Goal: Task Accomplishment & Management: Manage account settings

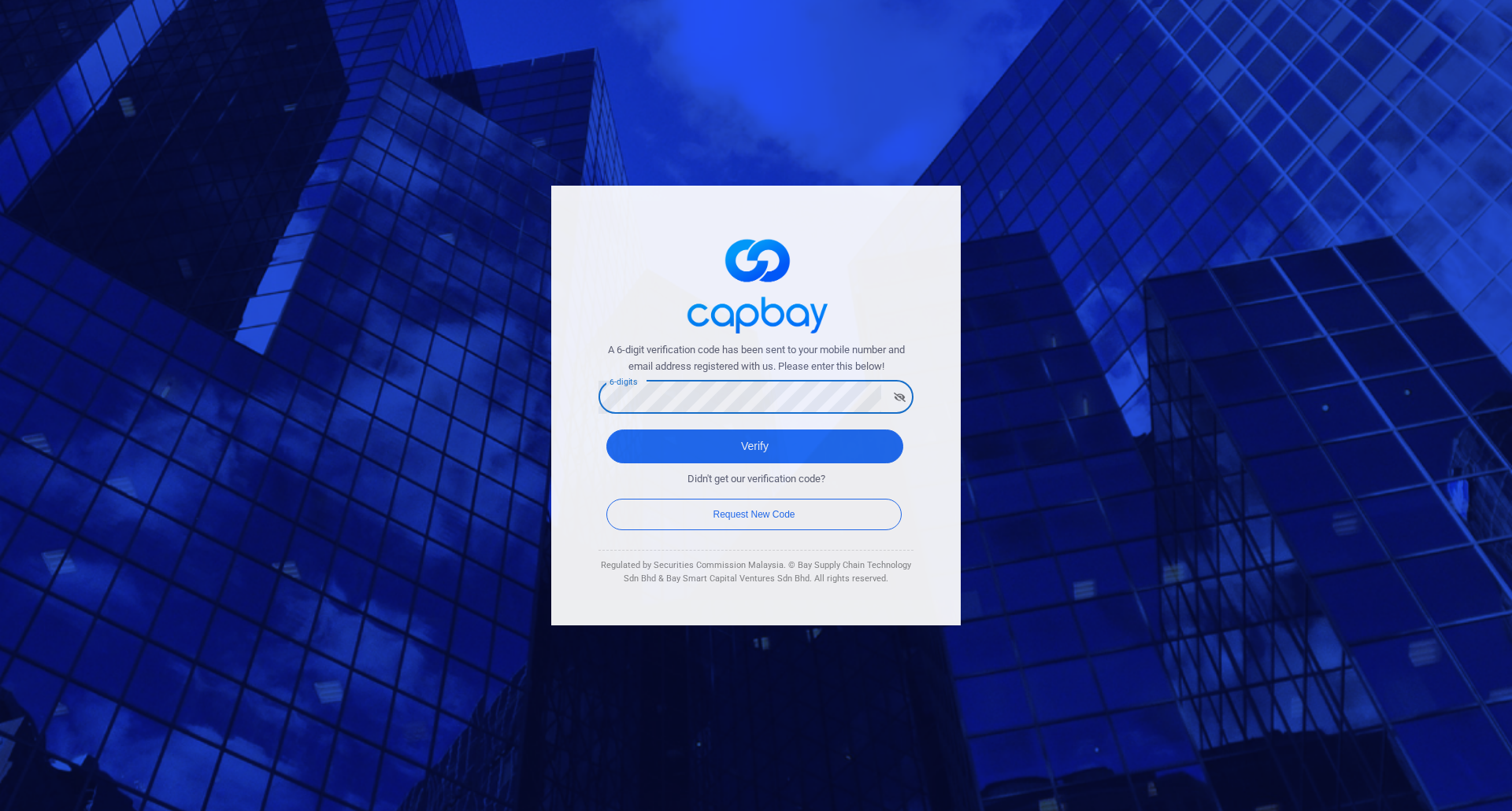
click at [439, 392] on div "A 6-digit verification code has been sent to your mobile number and email addre…" at bounding box center [756, 405] width 1512 height 811
click at [786, 442] on button "Verify" at bounding box center [755, 446] width 297 height 34
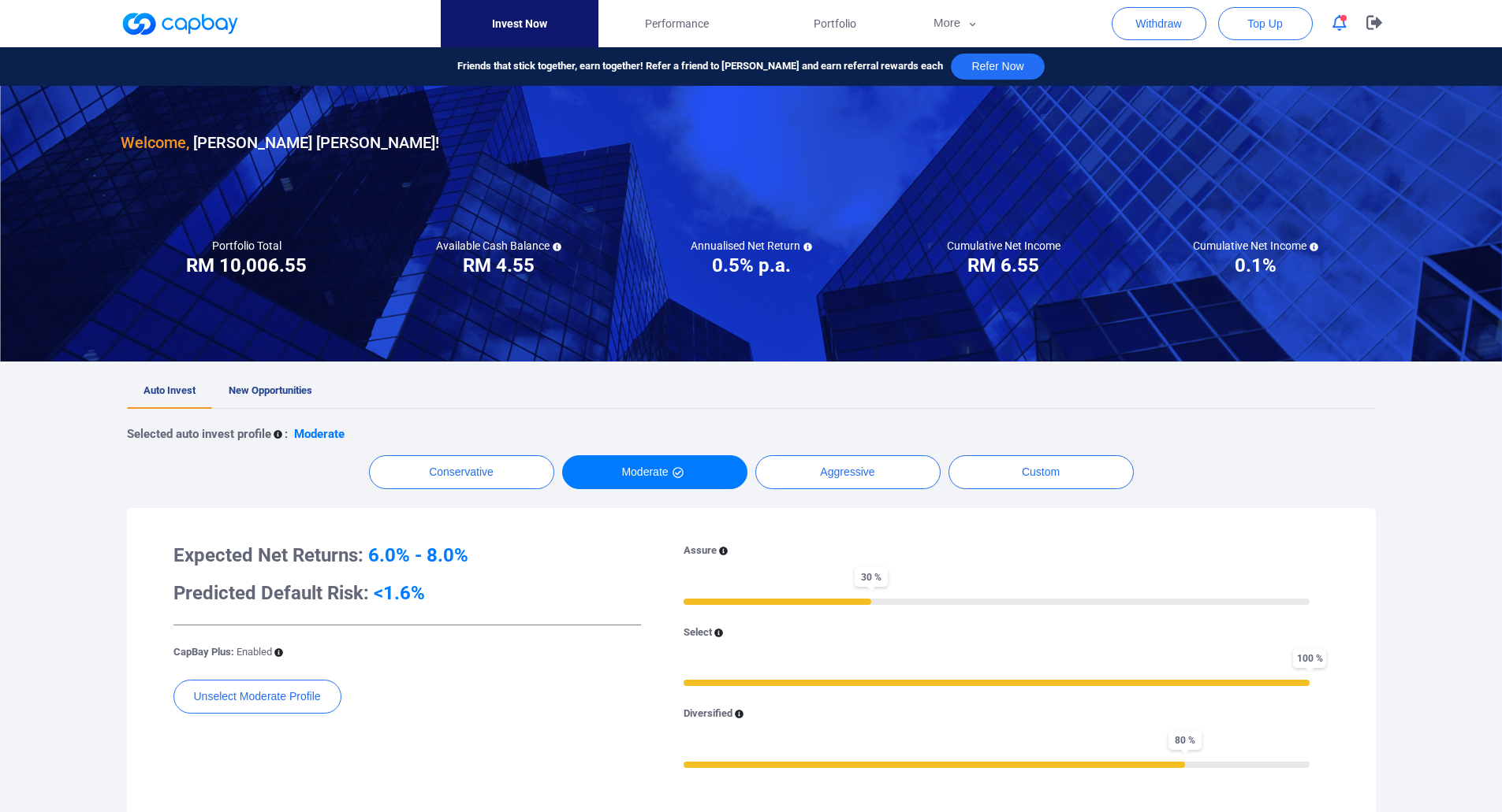
click at [1485, 34] on div at bounding box center [751, 35] width 1502 height 71
click at [1479, 34] on div at bounding box center [751, 35] width 1502 height 71
click at [945, 13] on button "More" at bounding box center [956, 23] width 85 height 47
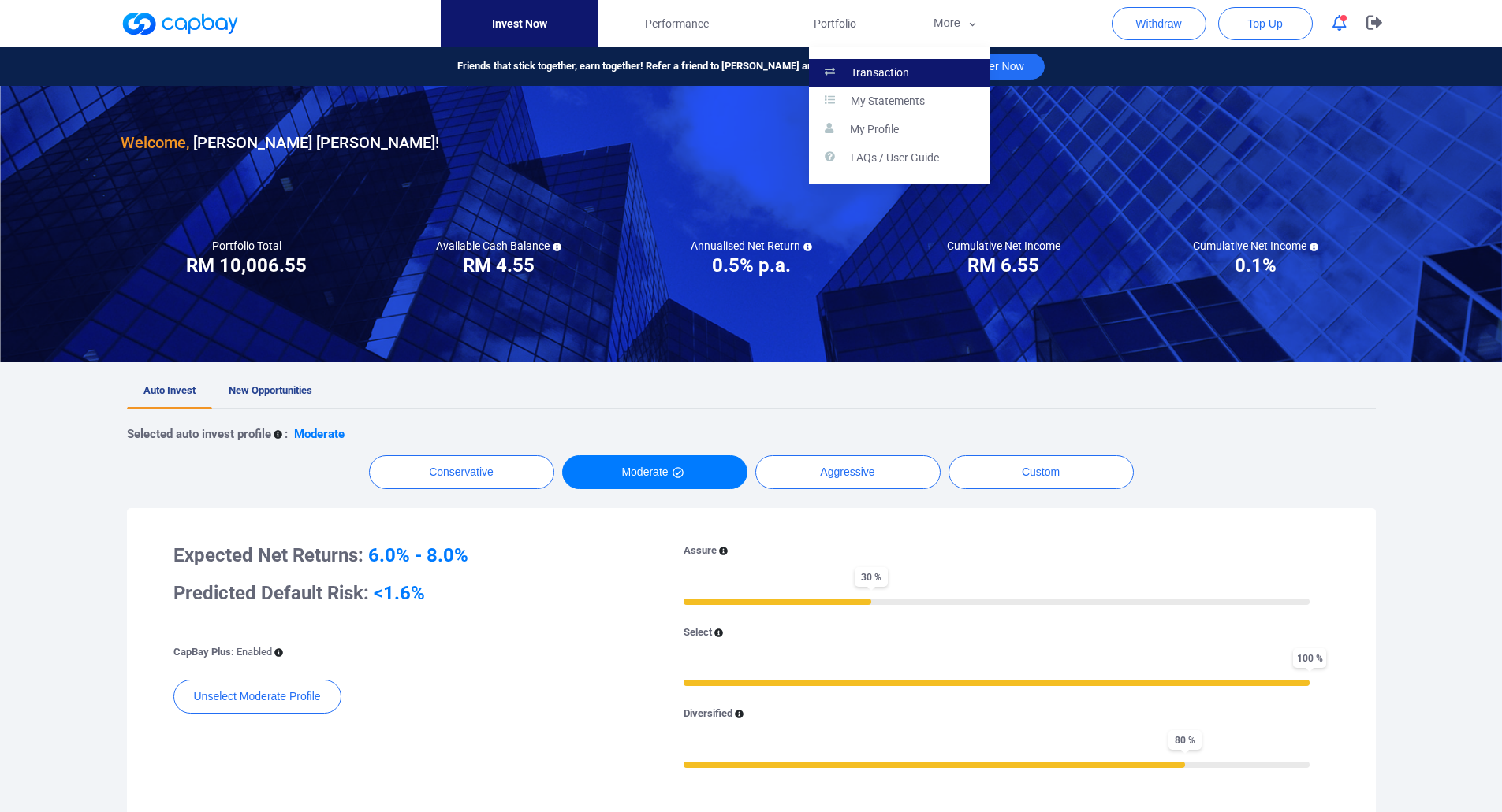
click at [907, 62] on link "Transaction" at bounding box center [899, 73] width 181 height 28
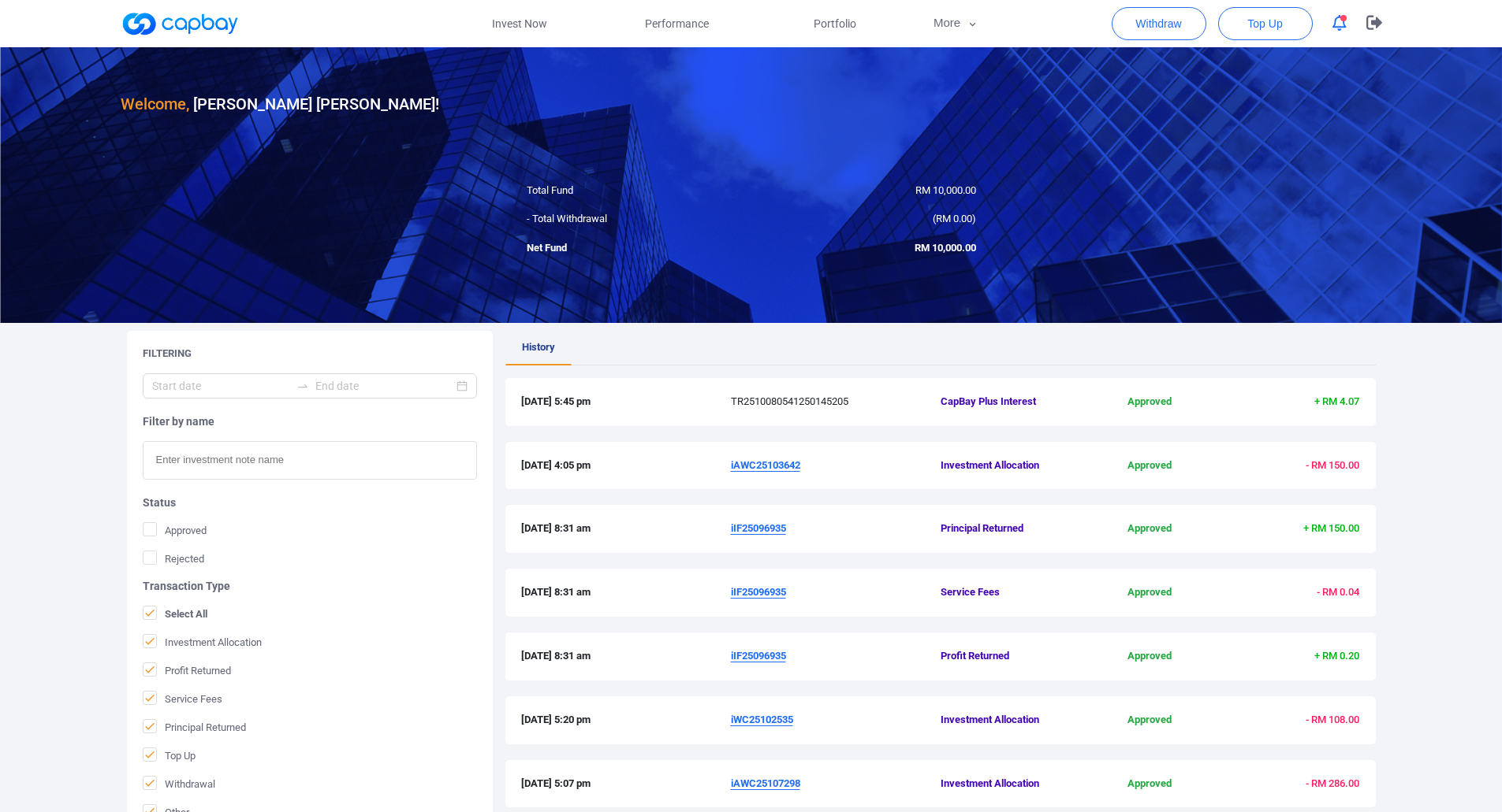
click at [1020, 398] on span "CapBay Plus Interest" at bounding box center [1010, 402] width 140 height 16
click at [668, 28] on span "Performance" at bounding box center [676, 23] width 64 height 17
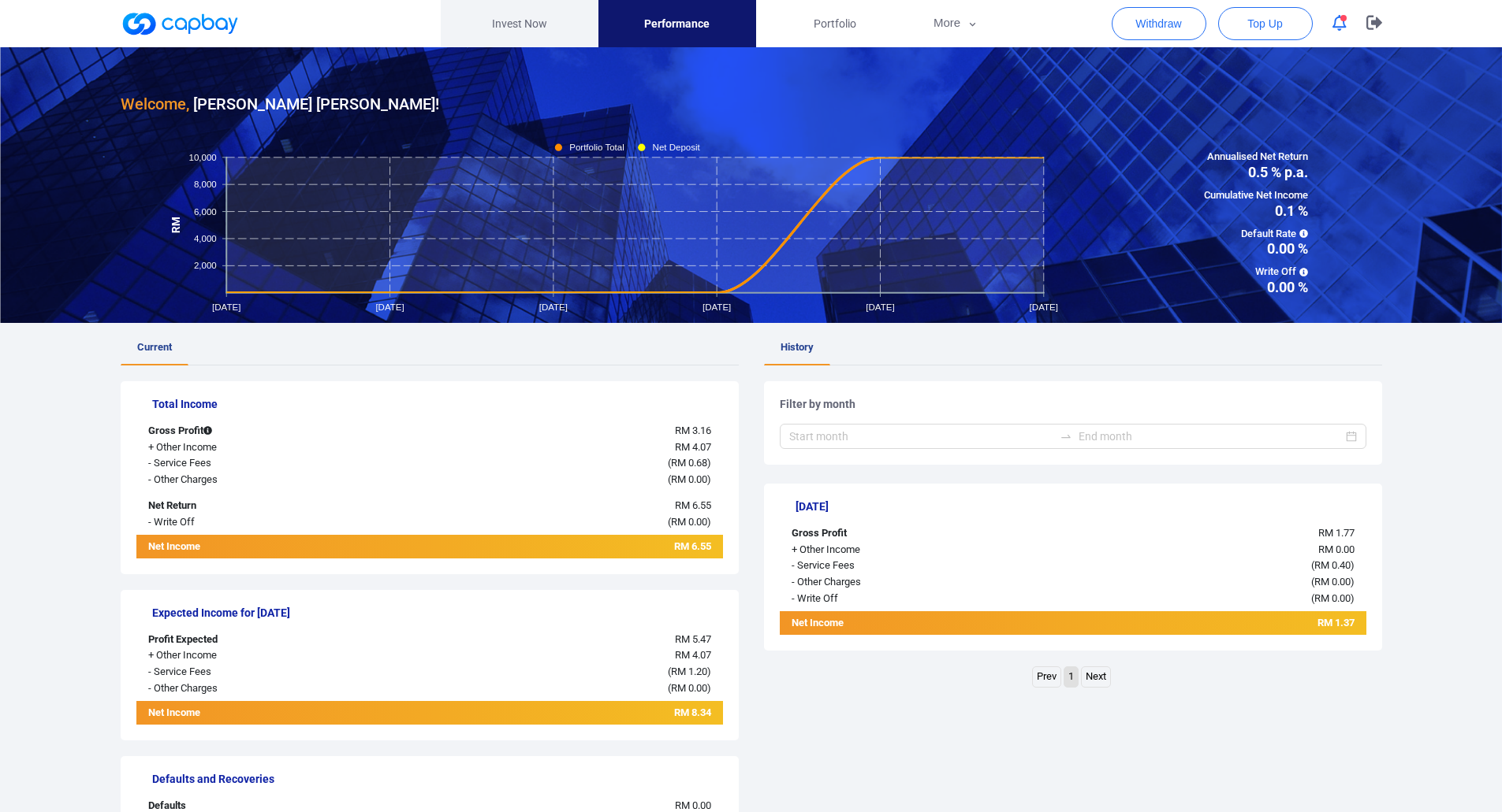
click at [546, 17] on link "Invest Now" at bounding box center [519, 23] width 158 height 47
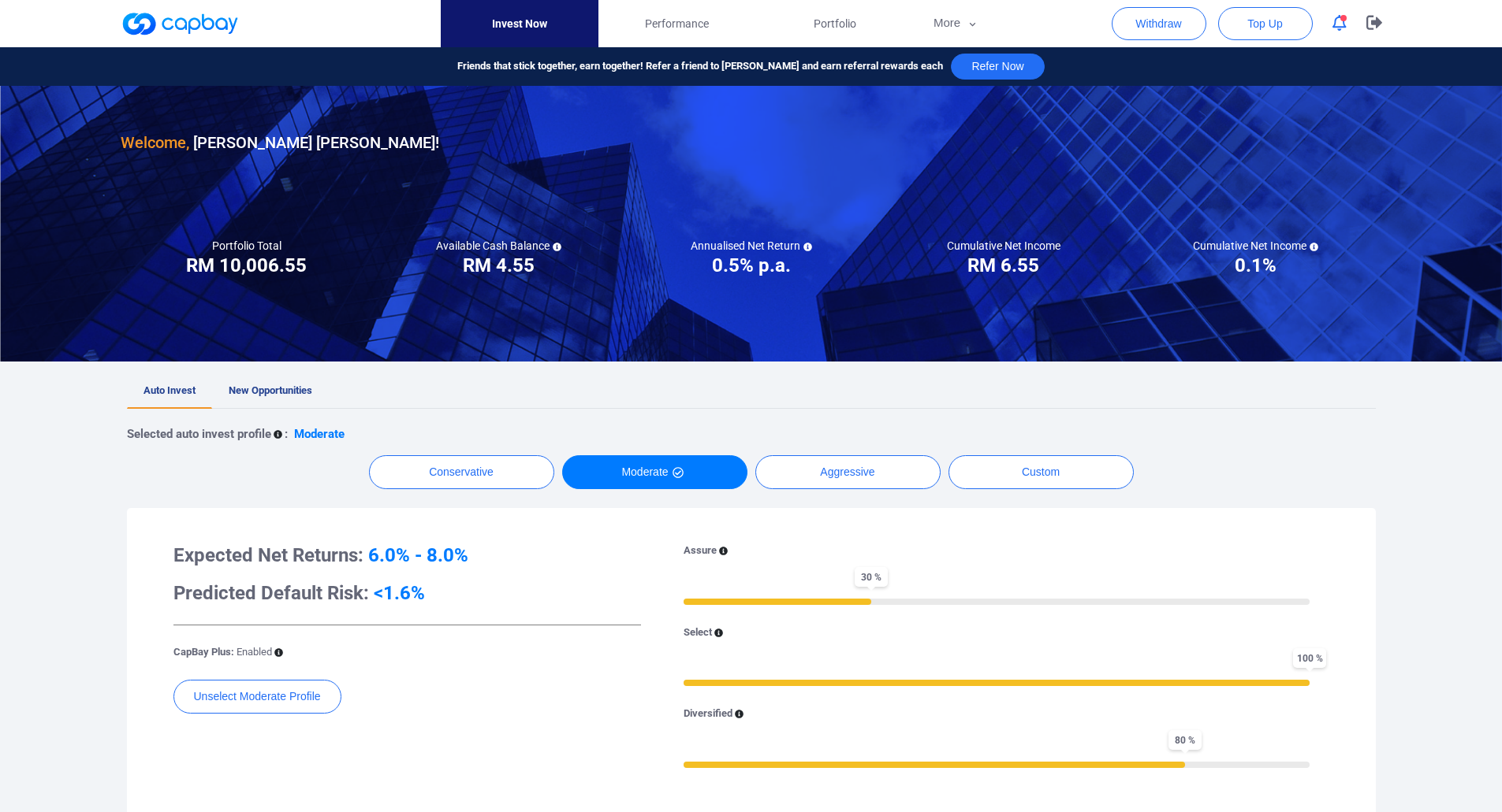
click at [1345, 23] on icon "button" at bounding box center [1340, 23] width 14 height 16
click at [1370, 28] on icon "button" at bounding box center [1373, 23] width 15 height 14
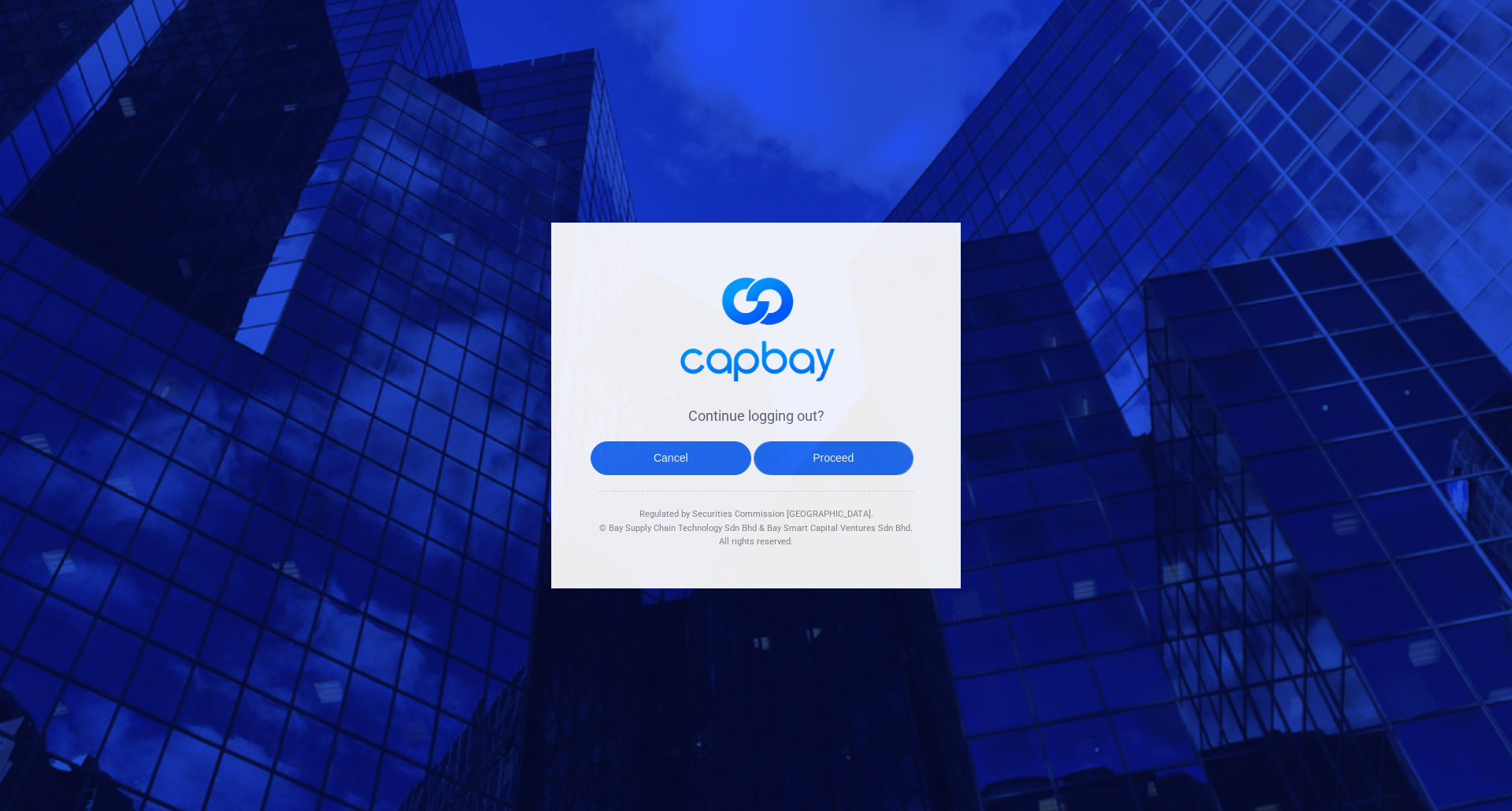
click at [826, 454] on button "Proceed" at bounding box center [834, 458] width 160 height 34
